Goal: Transaction & Acquisition: Purchase product/service

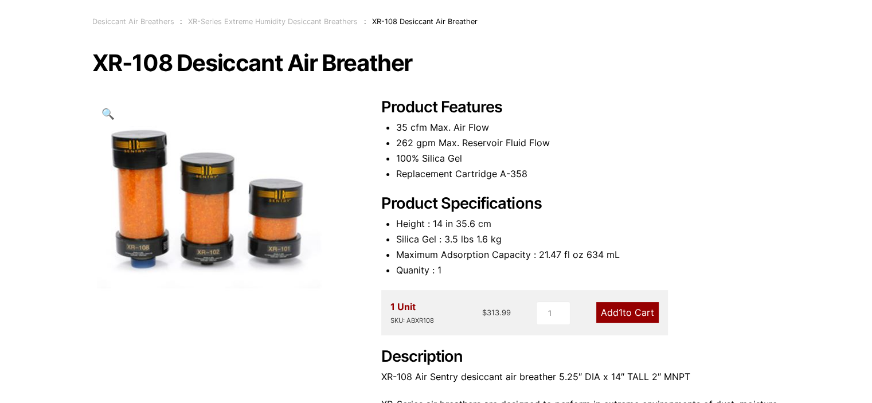
scroll to position [57, 0]
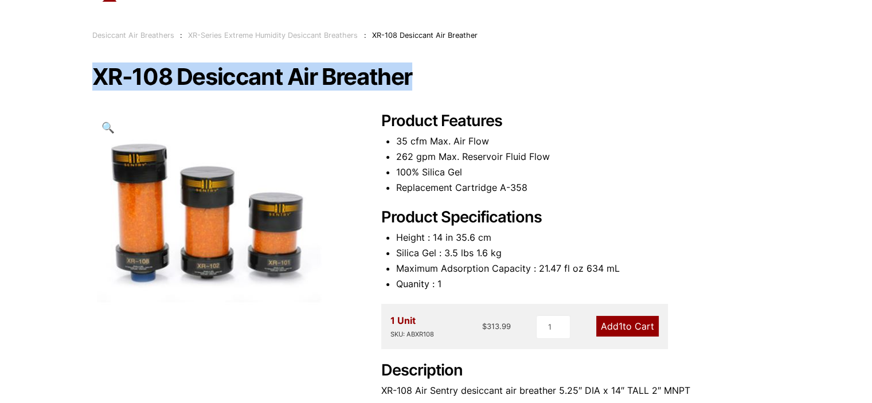
drag, startPoint x: 93, startPoint y: 84, endPoint x: 412, endPoint y: 88, distance: 318.8
click at [412, 88] on div "Our website has detected that you are using an outdated browser that will preve…" at bounding box center [436, 377] width 872 height 868
copy h1 "XR-108 Desiccant Air Breather"
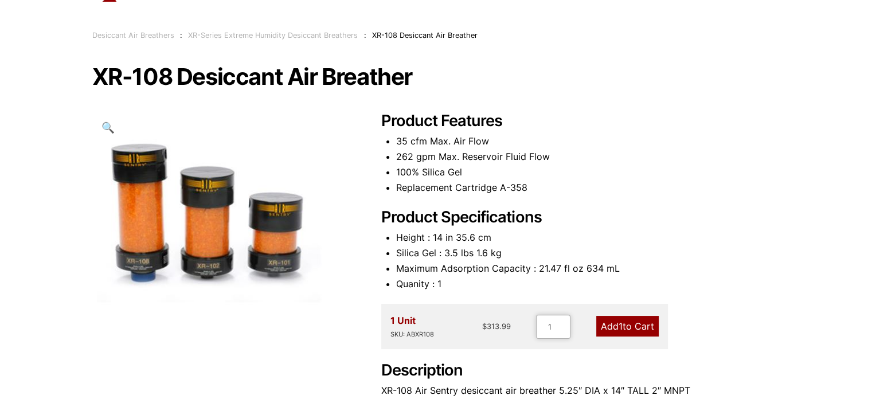
drag, startPoint x: 550, startPoint y: 324, endPoint x: 538, endPoint y: 325, distance: 12.7
click at [538, 325] on input "1" at bounding box center [553, 327] width 34 height 24
type input "4"
click at [626, 322] on link "Add 4 to Cart" at bounding box center [626, 326] width 64 height 21
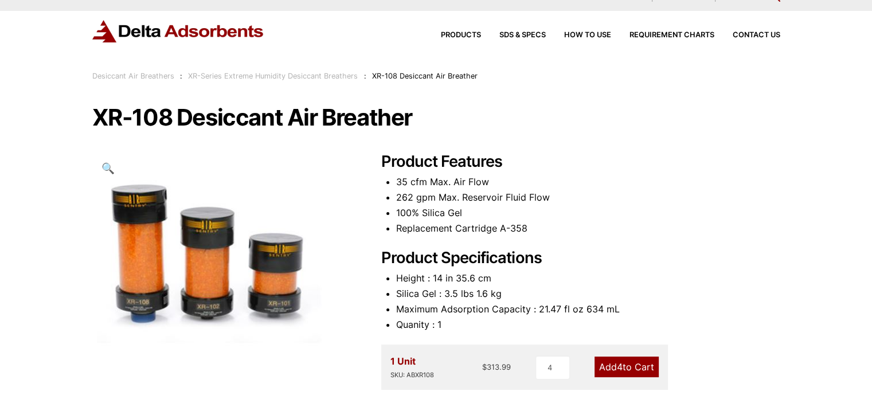
scroll to position [0, 0]
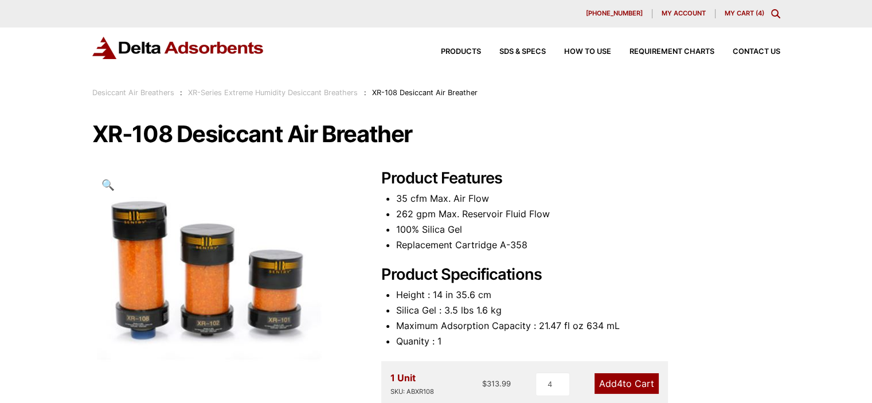
click at [732, 10] on link "My Cart ( 4 )" at bounding box center [745, 13] width 40 height 8
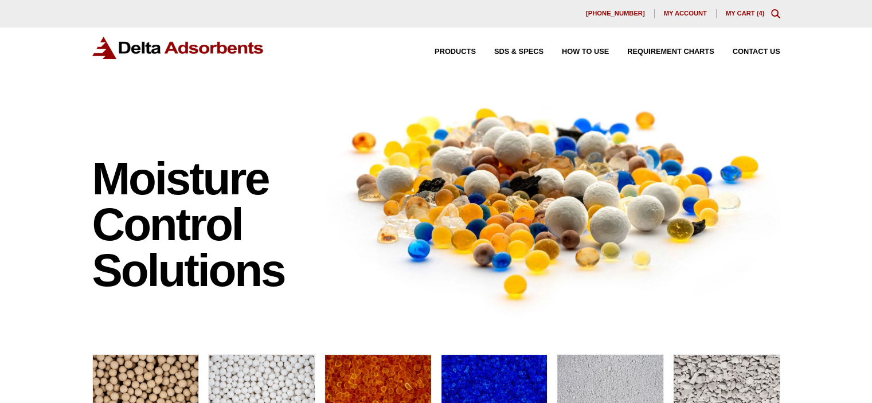
click at [754, 11] on link "My Cart ( 4 )" at bounding box center [745, 13] width 39 height 7
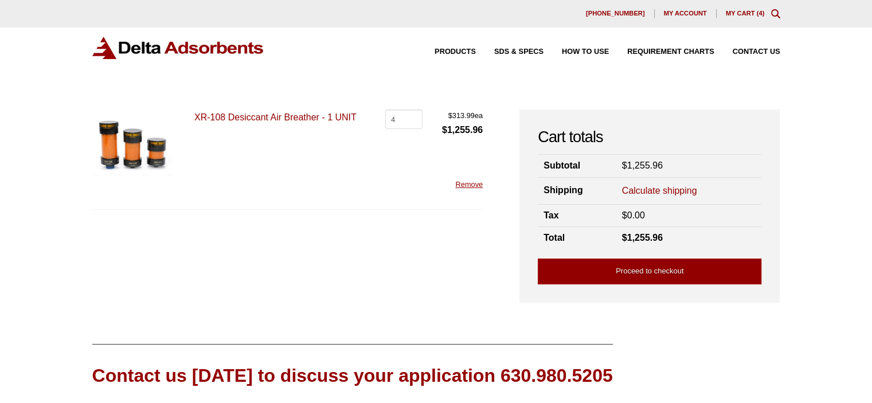
click at [742, 13] on link "My Cart ( 4 )" at bounding box center [745, 13] width 39 height 7
click at [650, 268] on link "Proceed to checkout" at bounding box center [650, 272] width 224 height 26
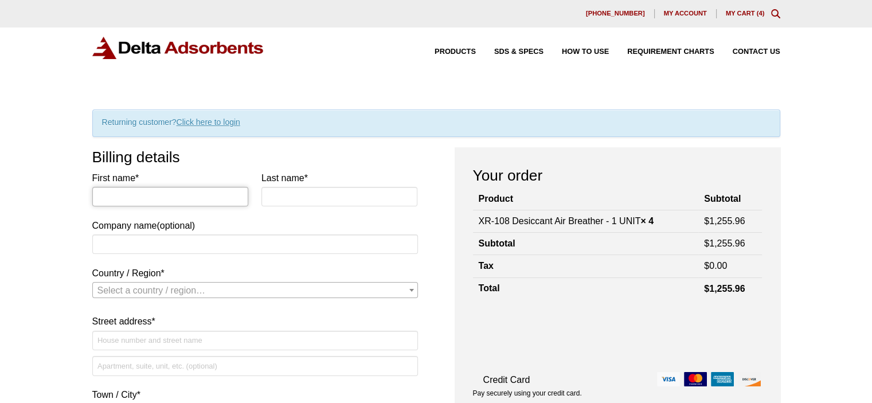
click at [182, 190] on input "First name *" at bounding box center [170, 196] width 157 height 19
type input "SQW ASHKELON"
type input "[PERSON_NAME]"
select select "US"
type input "2610 NW 89TH"
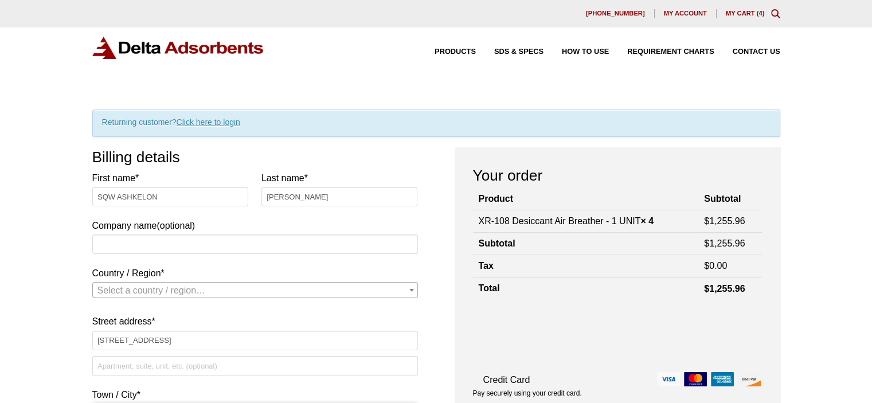
type input "[MEDICAL_DATA]"
type input "33172-1615"
type input "3058481127"
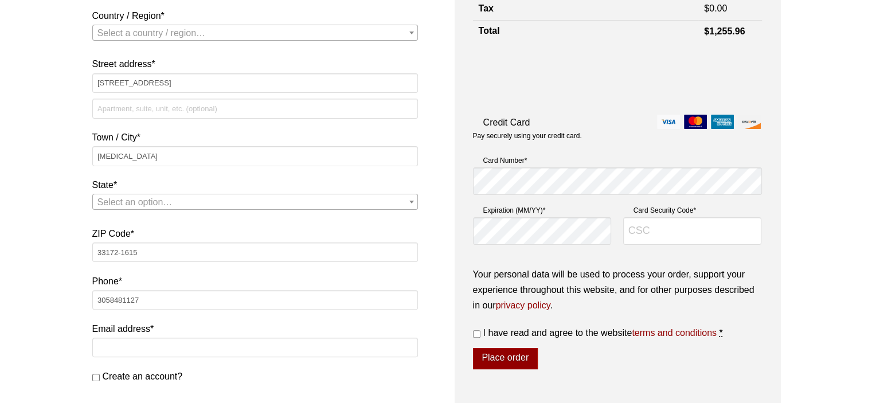
select select "US"
select select "FL"
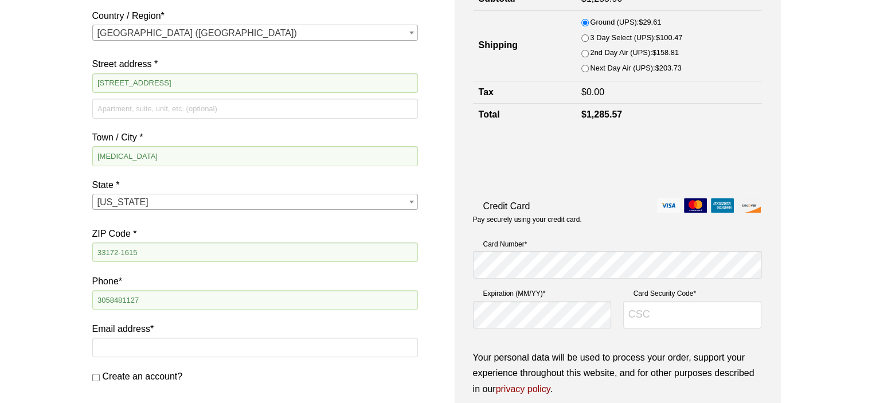
scroll to position [429, 0]
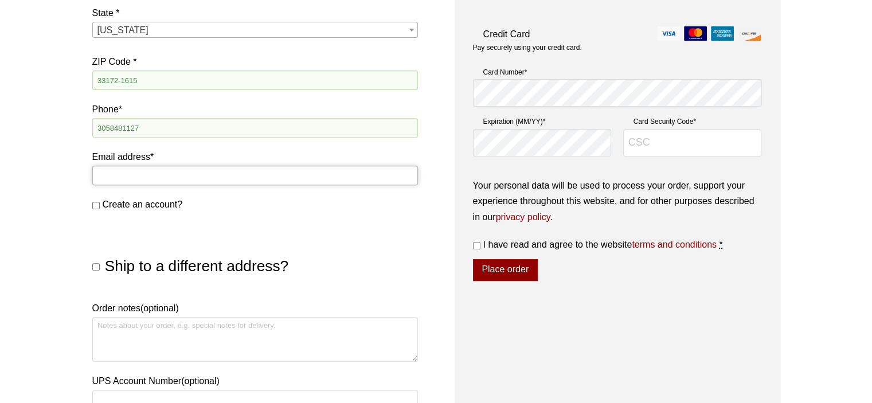
click at [168, 169] on input "Email address *" at bounding box center [255, 175] width 326 height 19
type input "almagerencia@gmail.com"
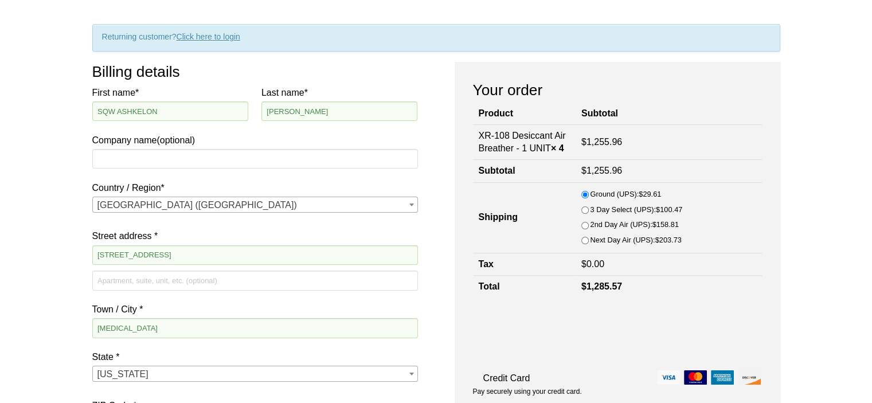
scroll to position [0, 0]
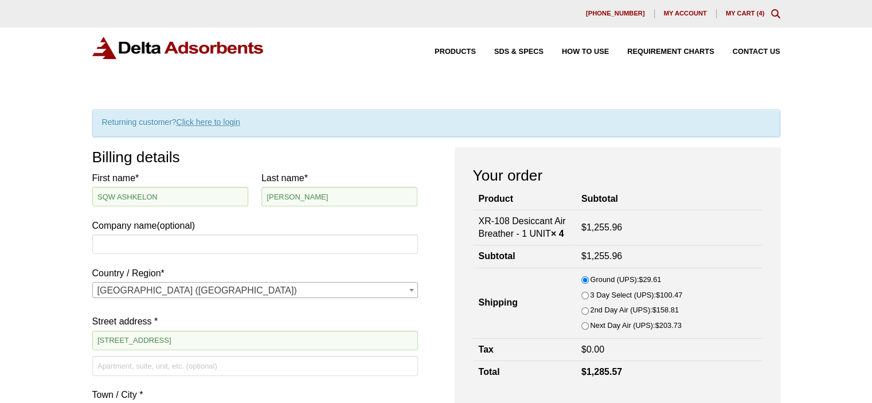
click at [746, 14] on link "My Cart ( 4 )" at bounding box center [745, 13] width 39 height 7
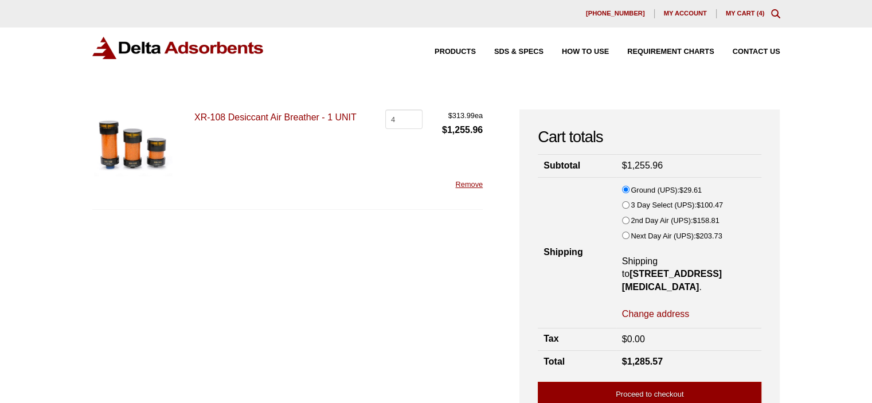
click at [146, 142] on img at bounding box center [133, 143] width 83 height 69
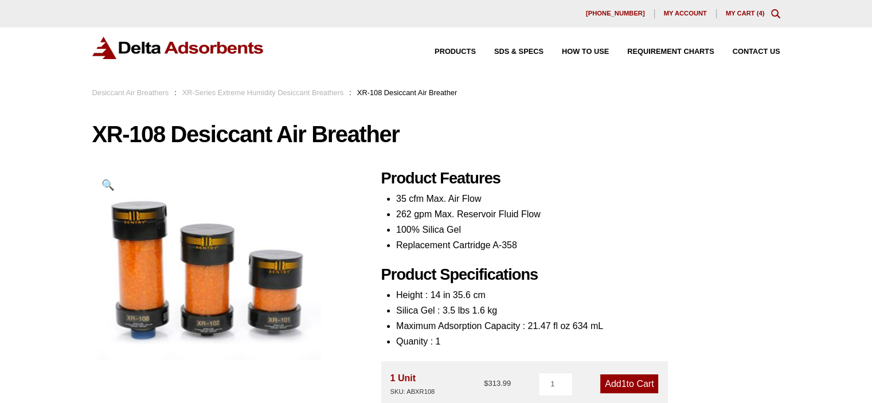
click at [754, 10] on link "My Cart ( 4 )" at bounding box center [745, 13] width 39 height 7
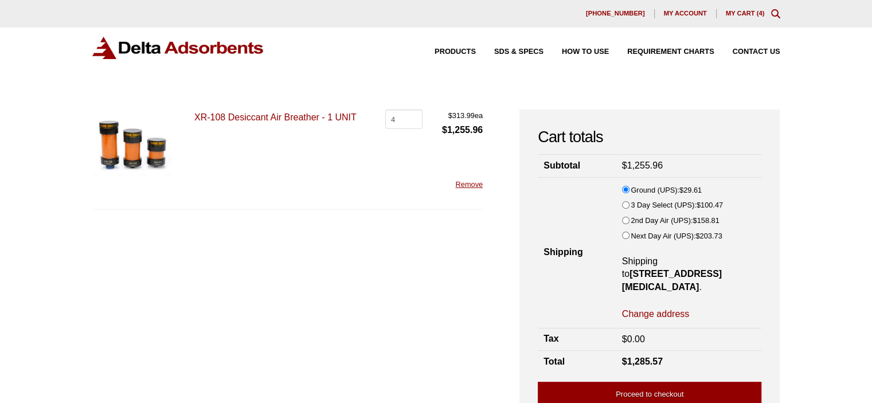
click at [463, 183] on link "Remove" at bounding box center [469, 184] width 28 height 9
